Goal: Task Accomplishment & Management: Check status

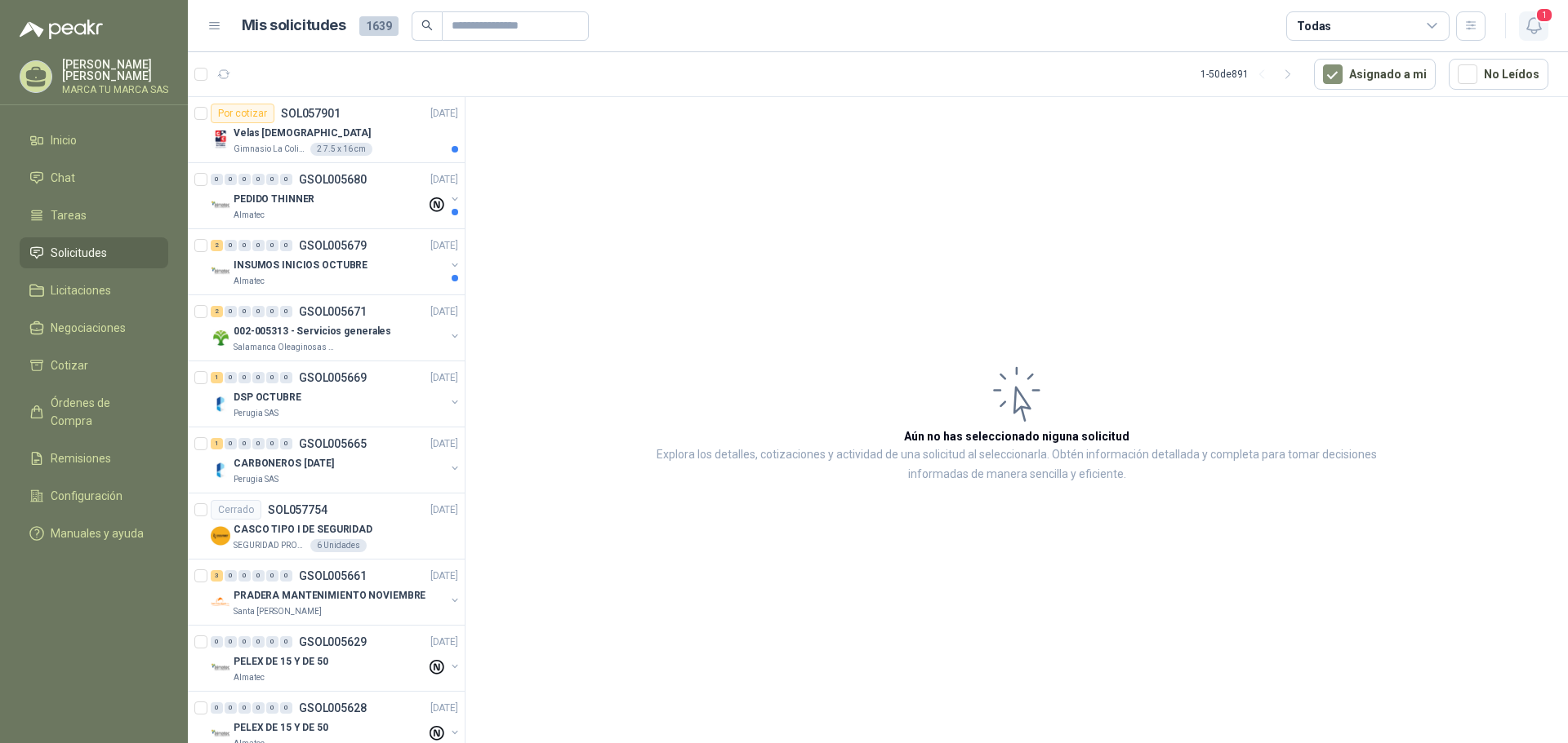
click at [1533, 28] on icon "button" at bounding box center [1534, 25] width 21 height 21
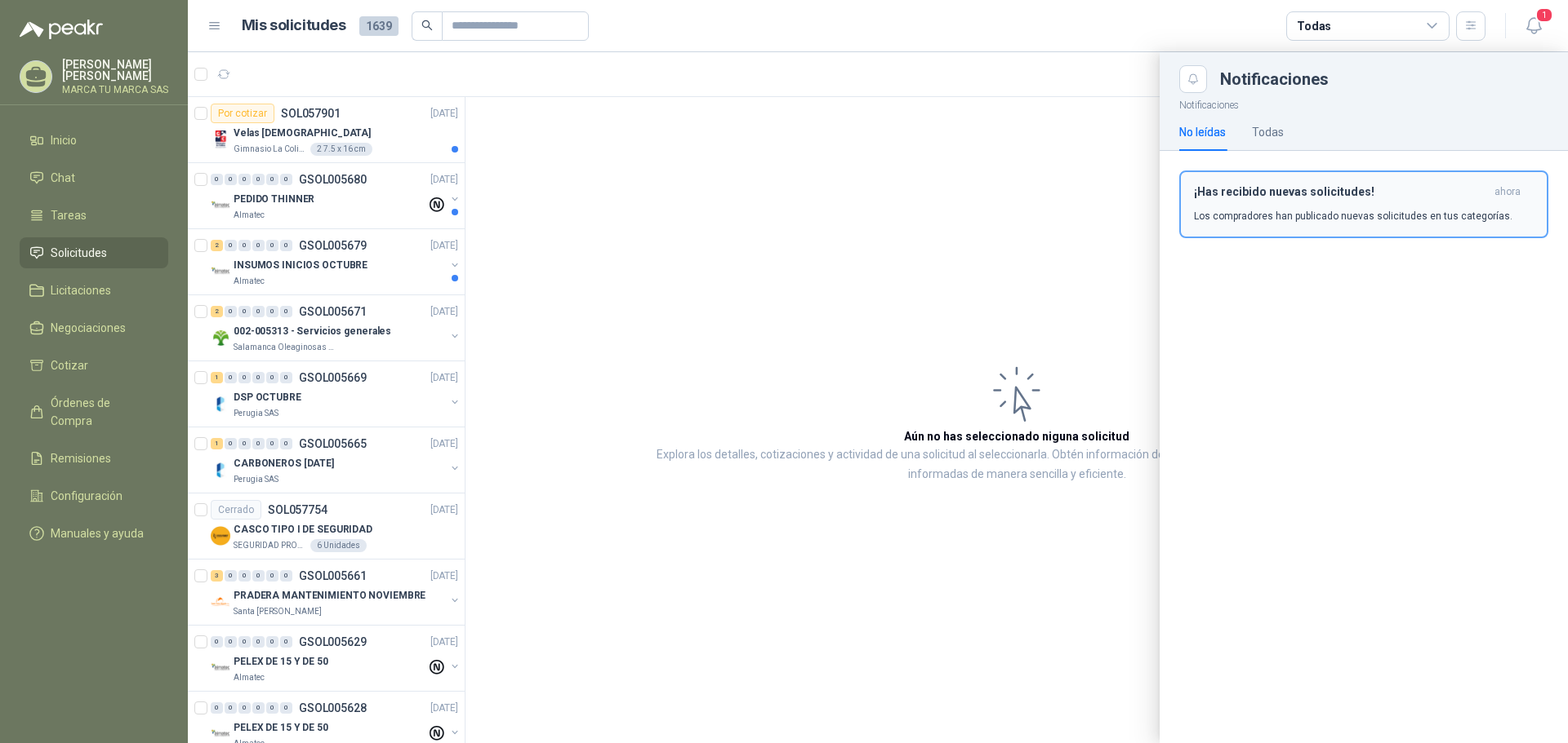
click at [1339, 207] on div "¡Has recibido nuevas solicitudes! ahora Los compradores han publicado nuevas so…" at bounding box center [1363, 204] width 340 height 39
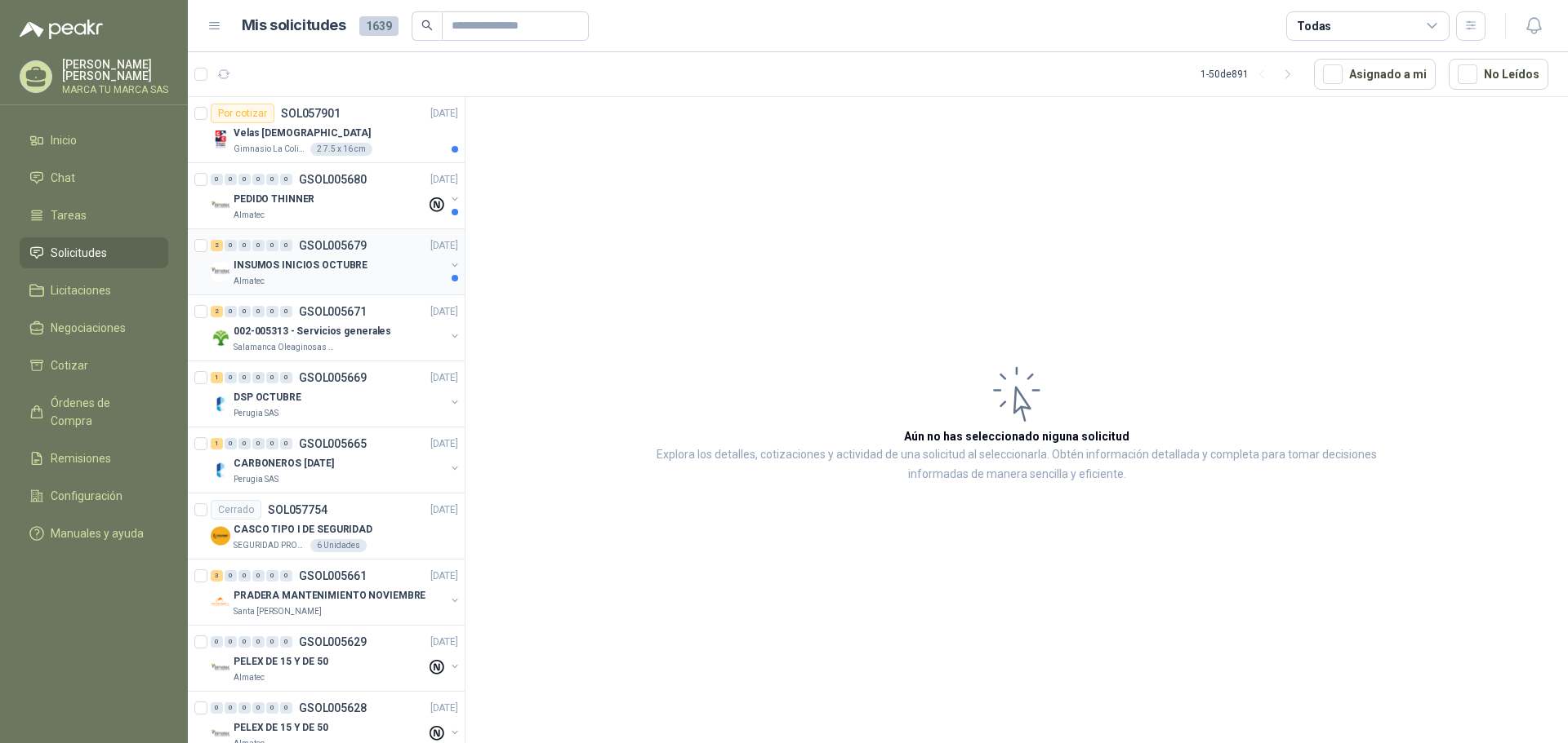
click at [356, 271] on p "INSUMOS INICIOS OCTUBRE" at bounding box center [301, 265] width 134 height 15
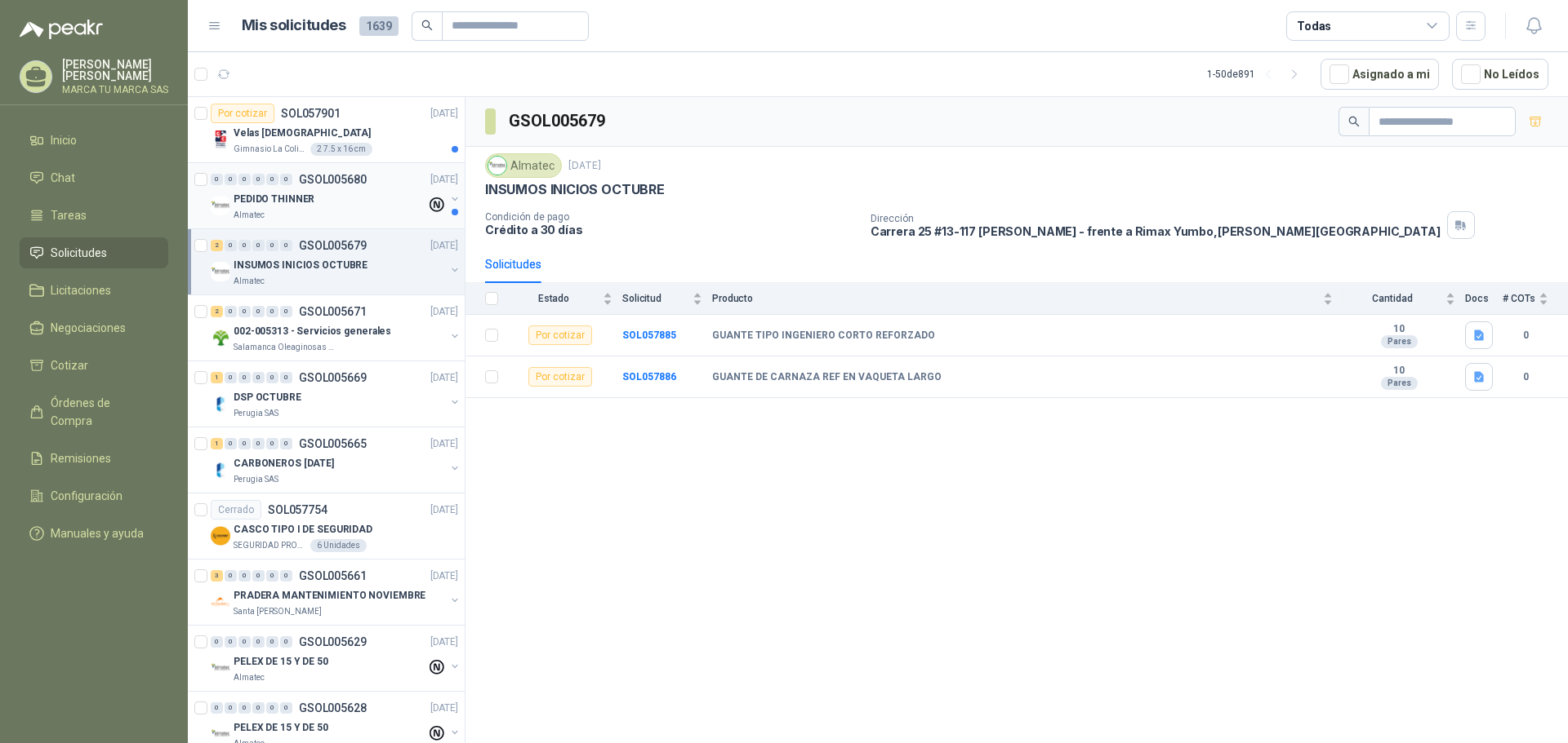
click at [347, 191] on div "PEDIDO THINNER" at bounding box center [330, 199] width 192 height 20
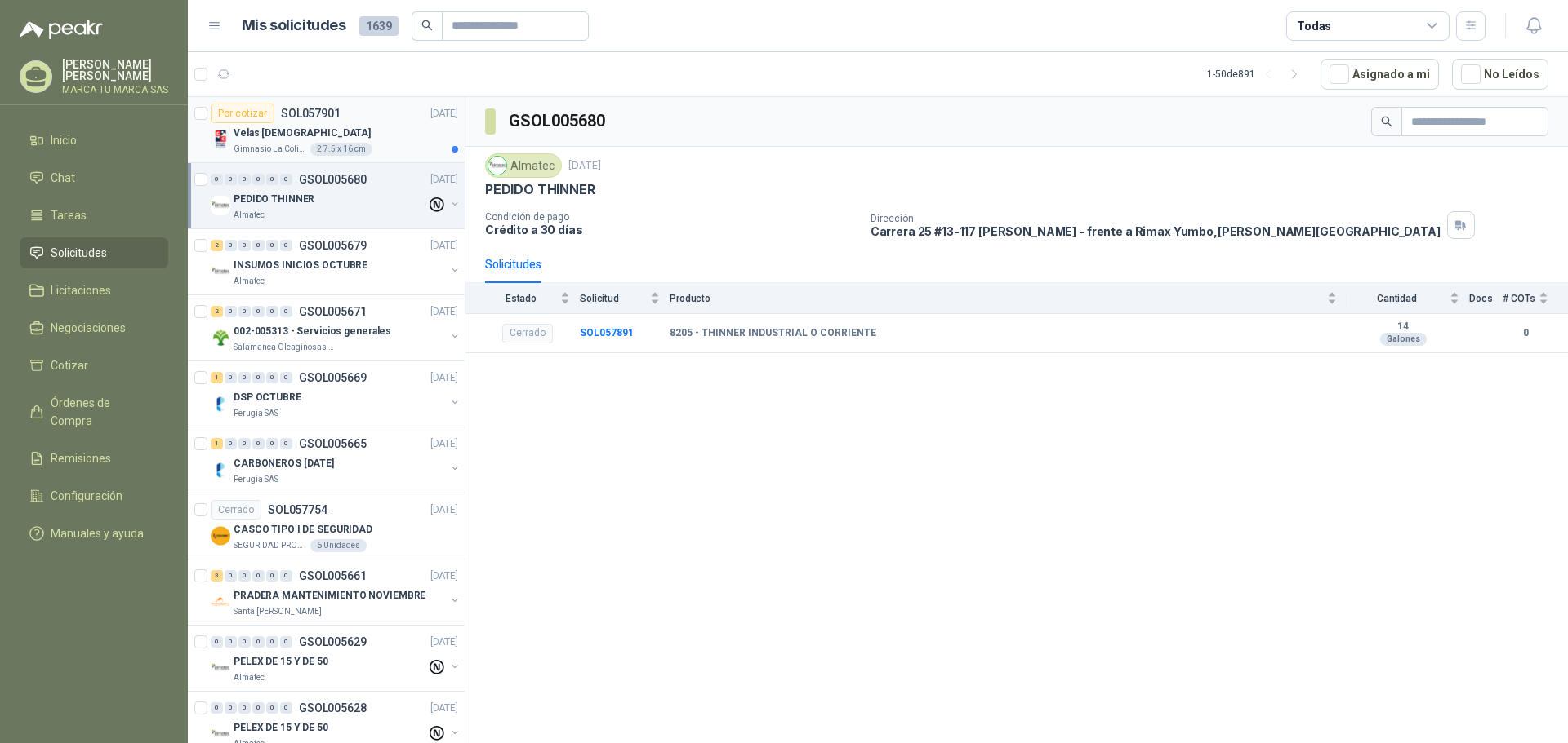
click at [383, 124] on div "Velas [DEMOGRAPHIC_DATA]" at bounding box center [346, 133] width 225 height 20
